Goal: Task Accomplishment & Management: Manage account settings

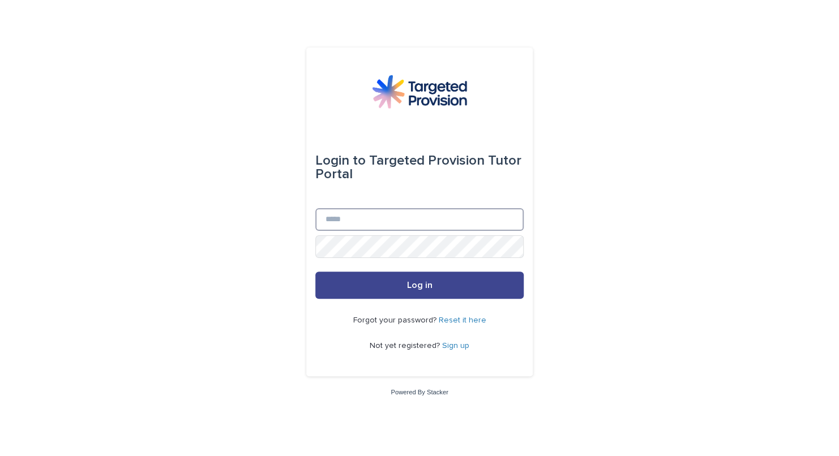
type input "**********"
click at [483, 281] on button "Log in" at bounding box center [419, 285] width 208 height 27
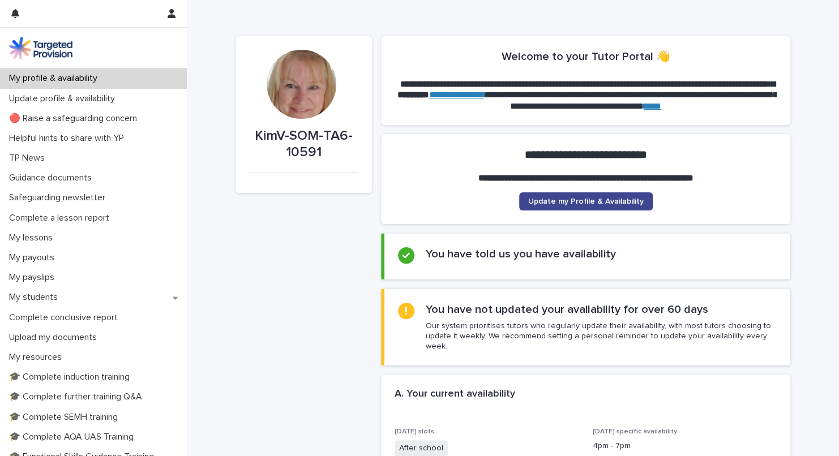
click at [563, 205] on span "Update my Profile & Availability" at bounding box center [585, 202] width 115 height 8
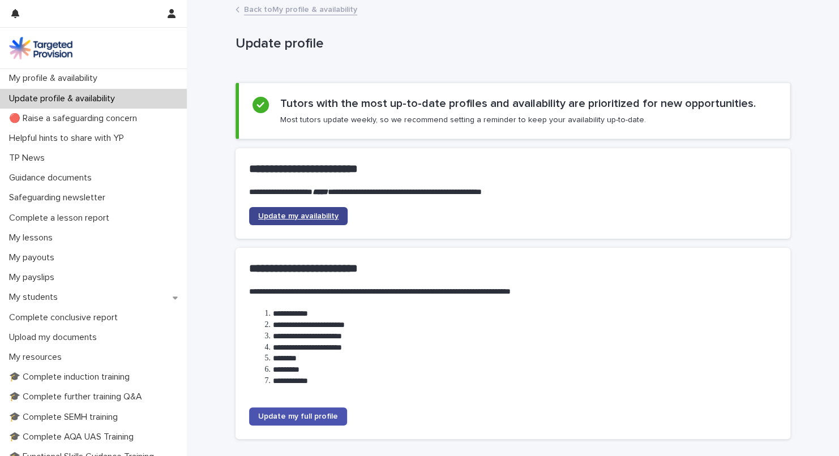
click at [317, 216] on span "Update my availability" at bounding box center [298, 216] width 80 height 8
